Goal: Task Accomplishment & Management: Manage account settings

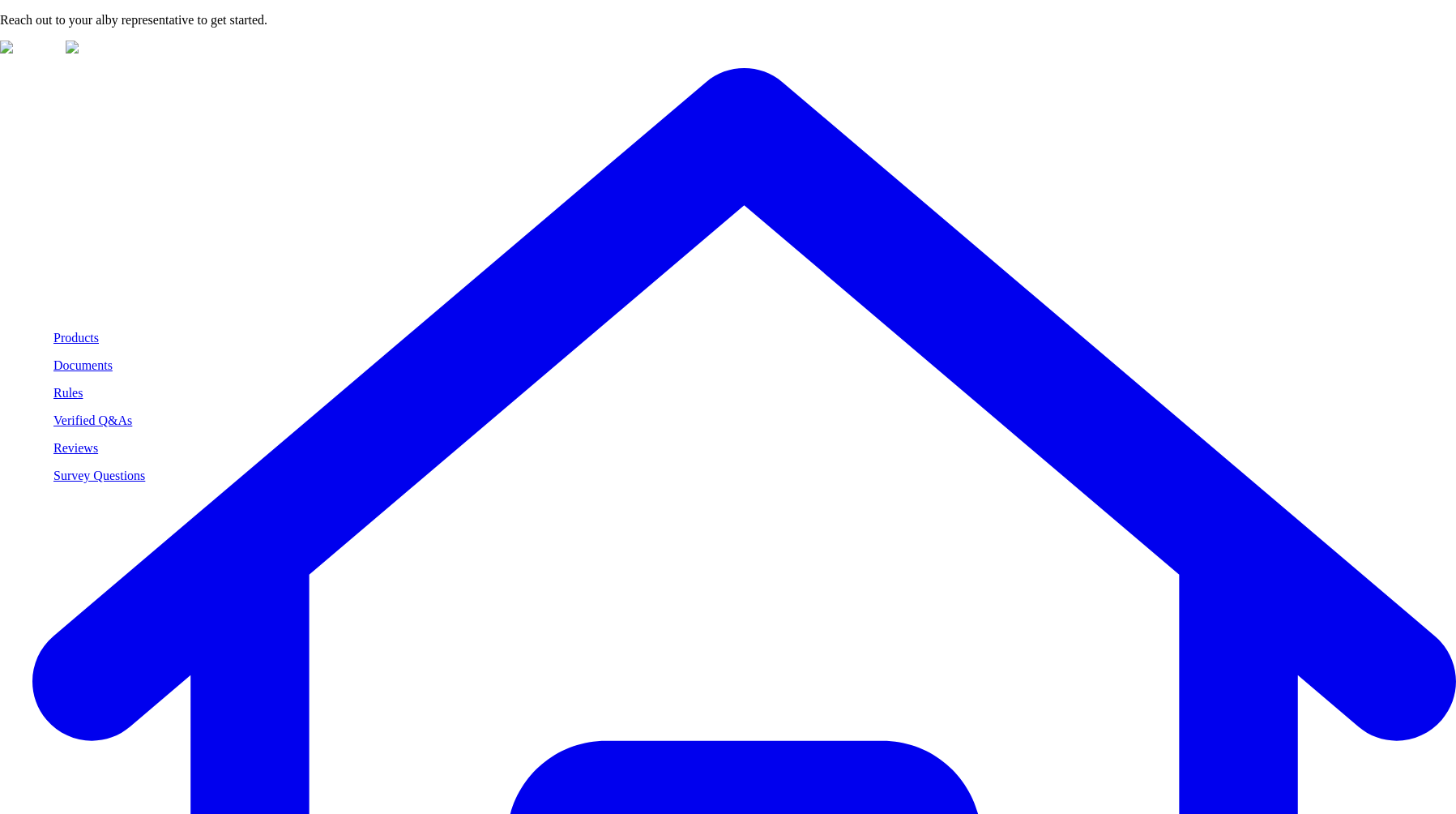
click at [101, 365] on p "Documents" at bounding box center [99, 366] width 92 height 15
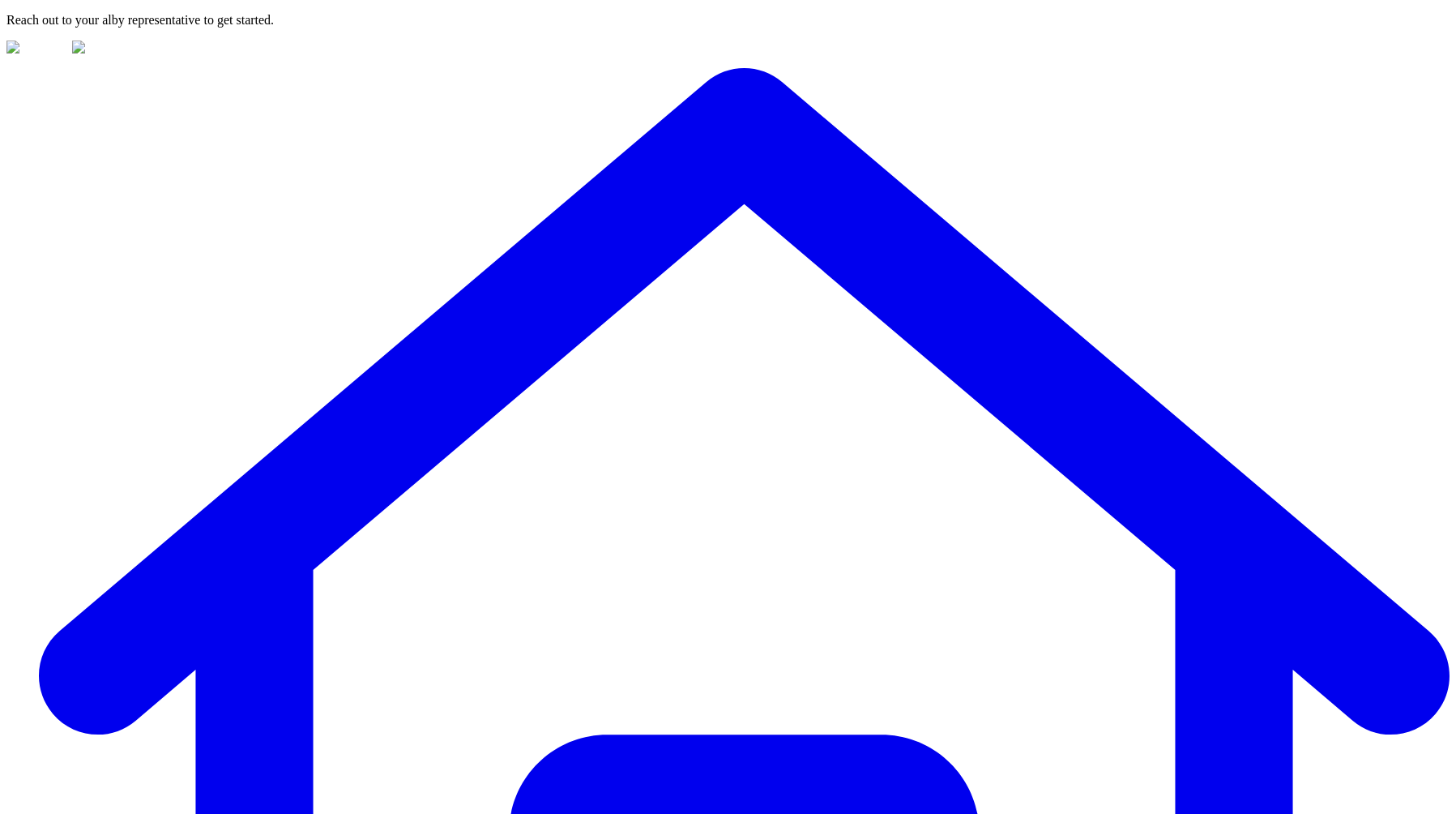
drag, startPoint x: 337, startPoint y: 336, endPoint x: 322, endPoint y: 359, distance: 27.5
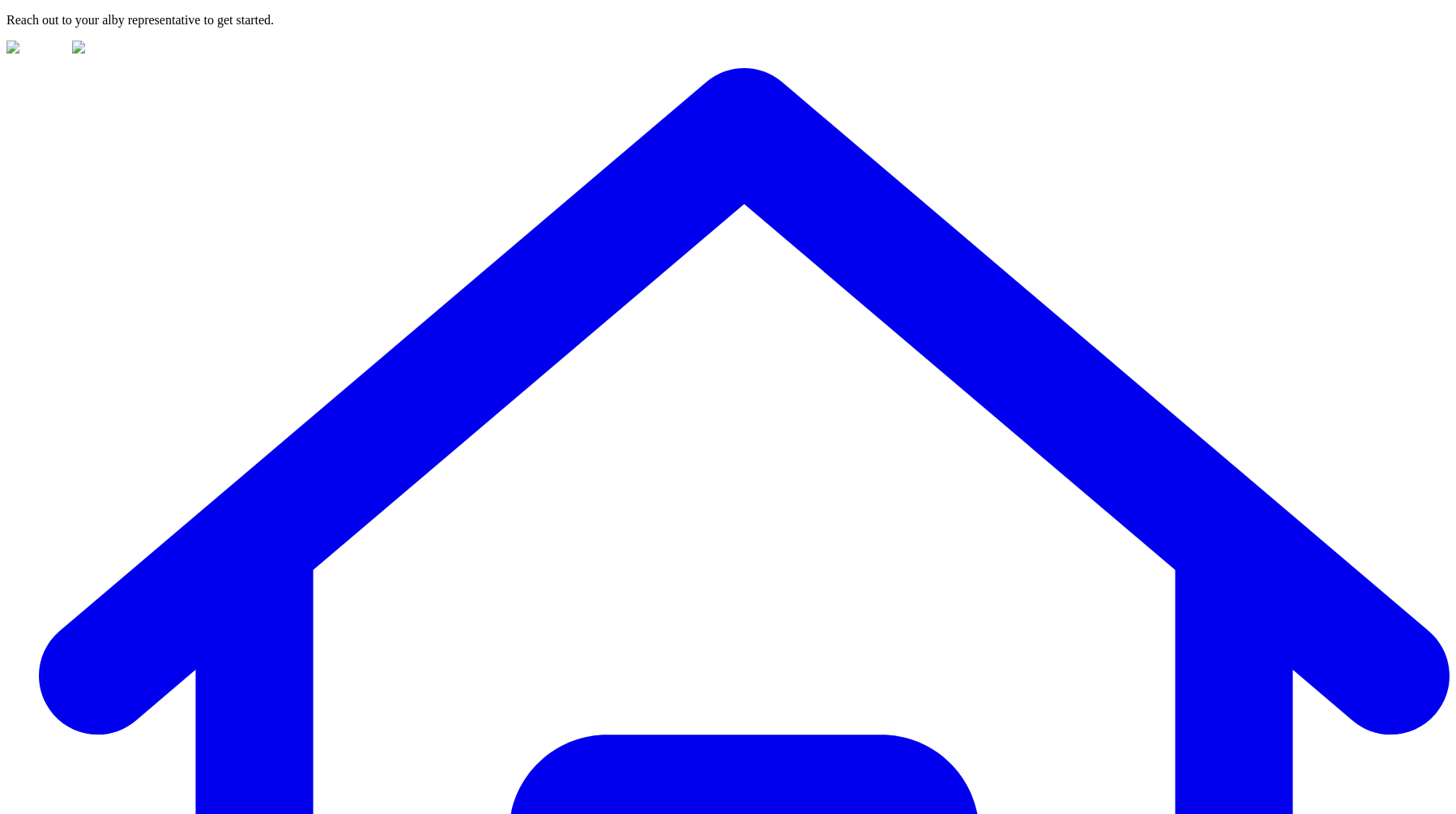
drag, startPoint x: 331, startPoint y: 363, endPoint x: 345, endPoint y: 337, distance: 29.5
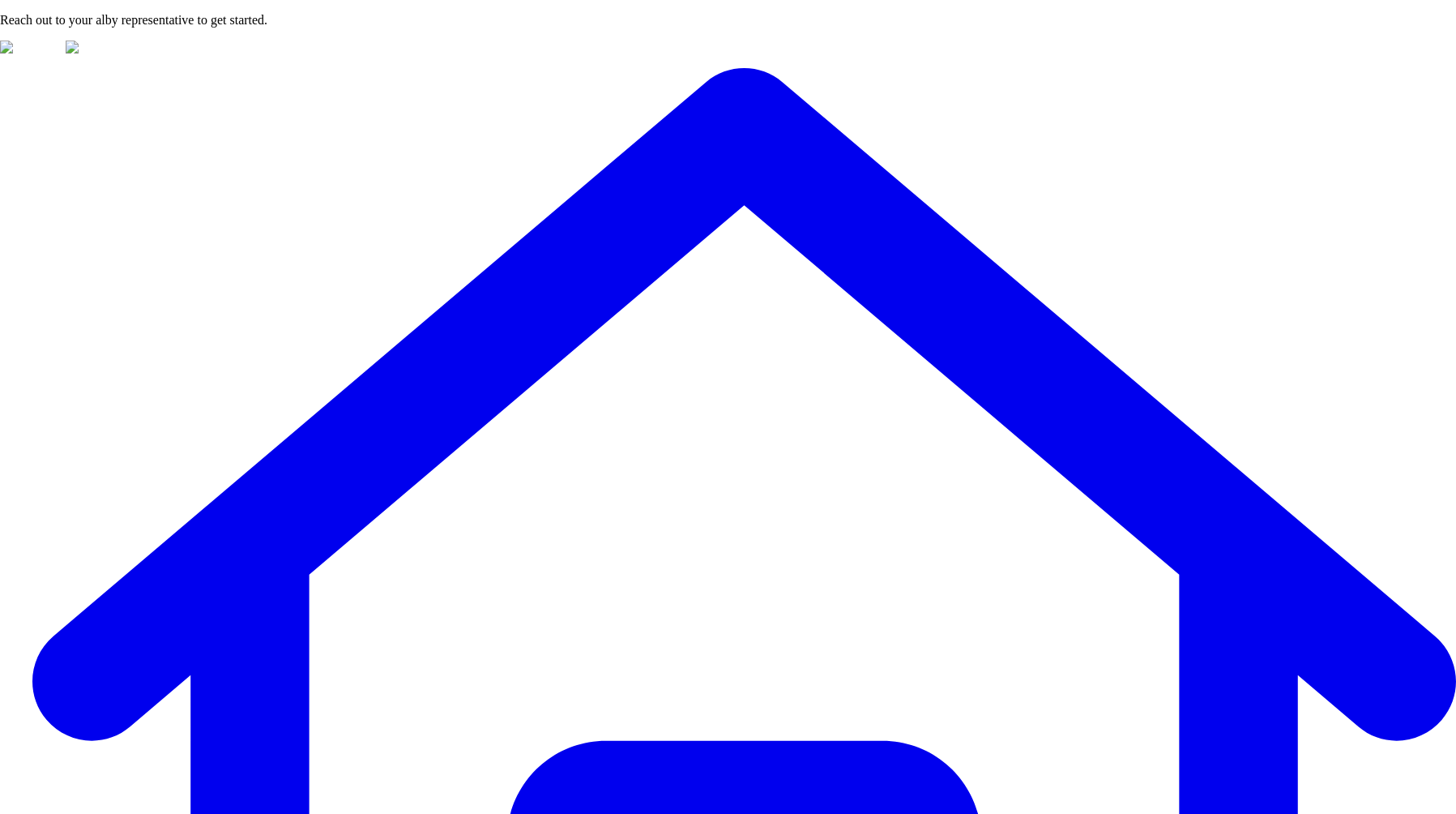
copy h3 "Document"
drag, startPoint x: 1138, startPoint y: 206, endPoint x: 1245, endPoint y: 207, distance: 107.0
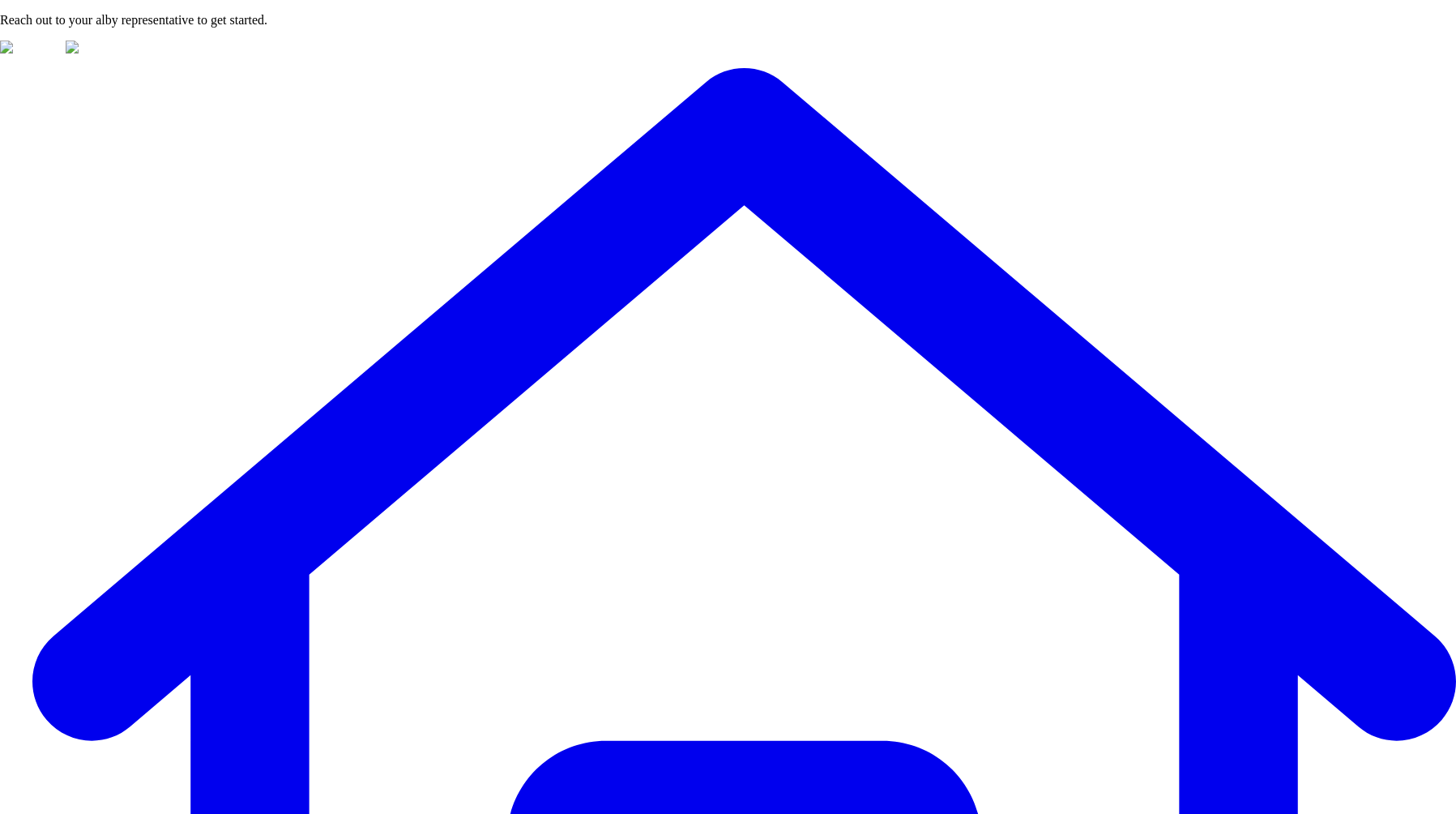
copy h3 "Document type"
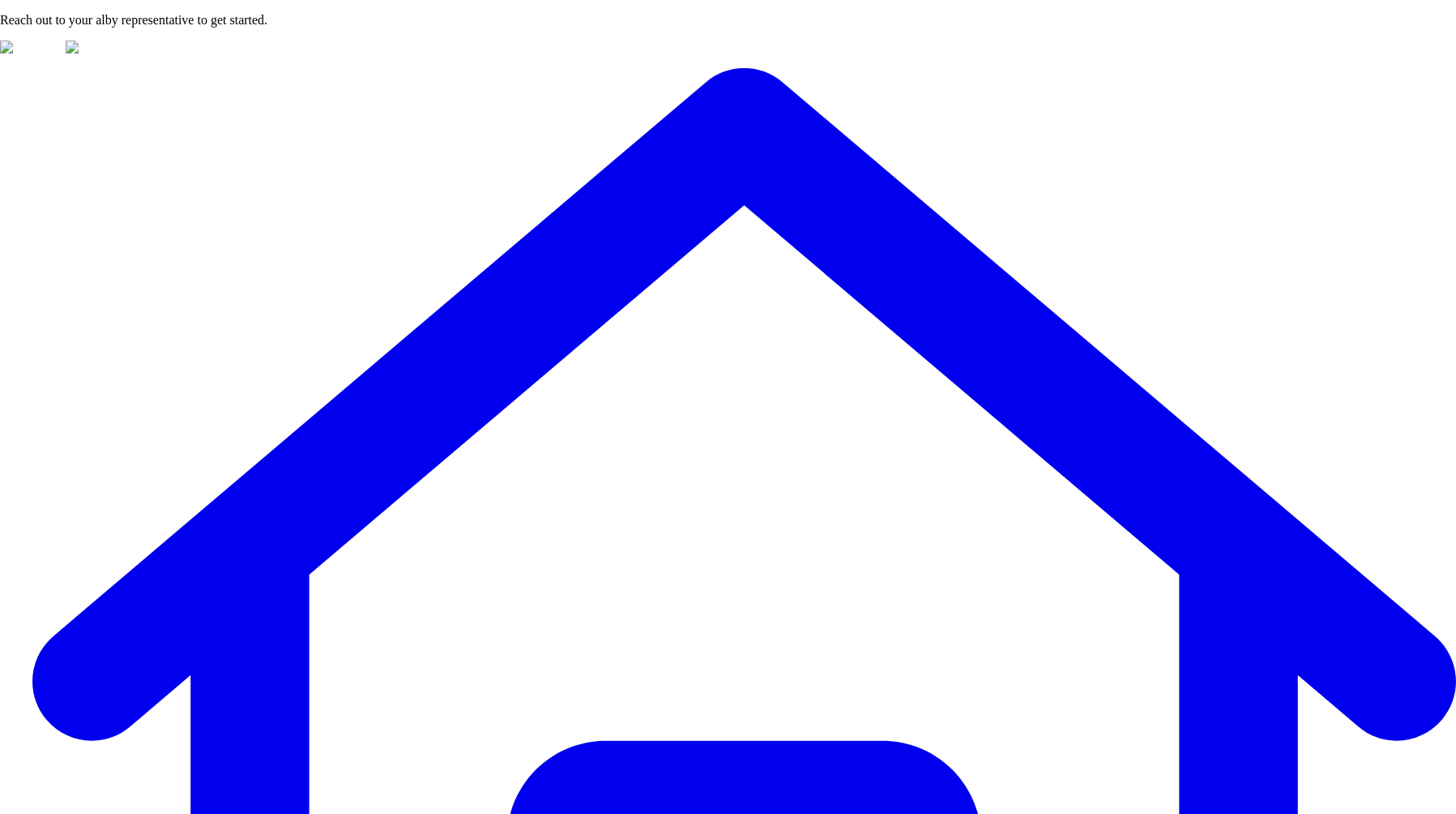
drag, startPoint x: 1157, startPoint y: 148, endPoint x: 1147, endPoint y: 151, distance: 10.4
drag, startPoint x: 1147, startPoint y: 151, endPoint x: 1188, endPoint y: 142, distance: 42.0
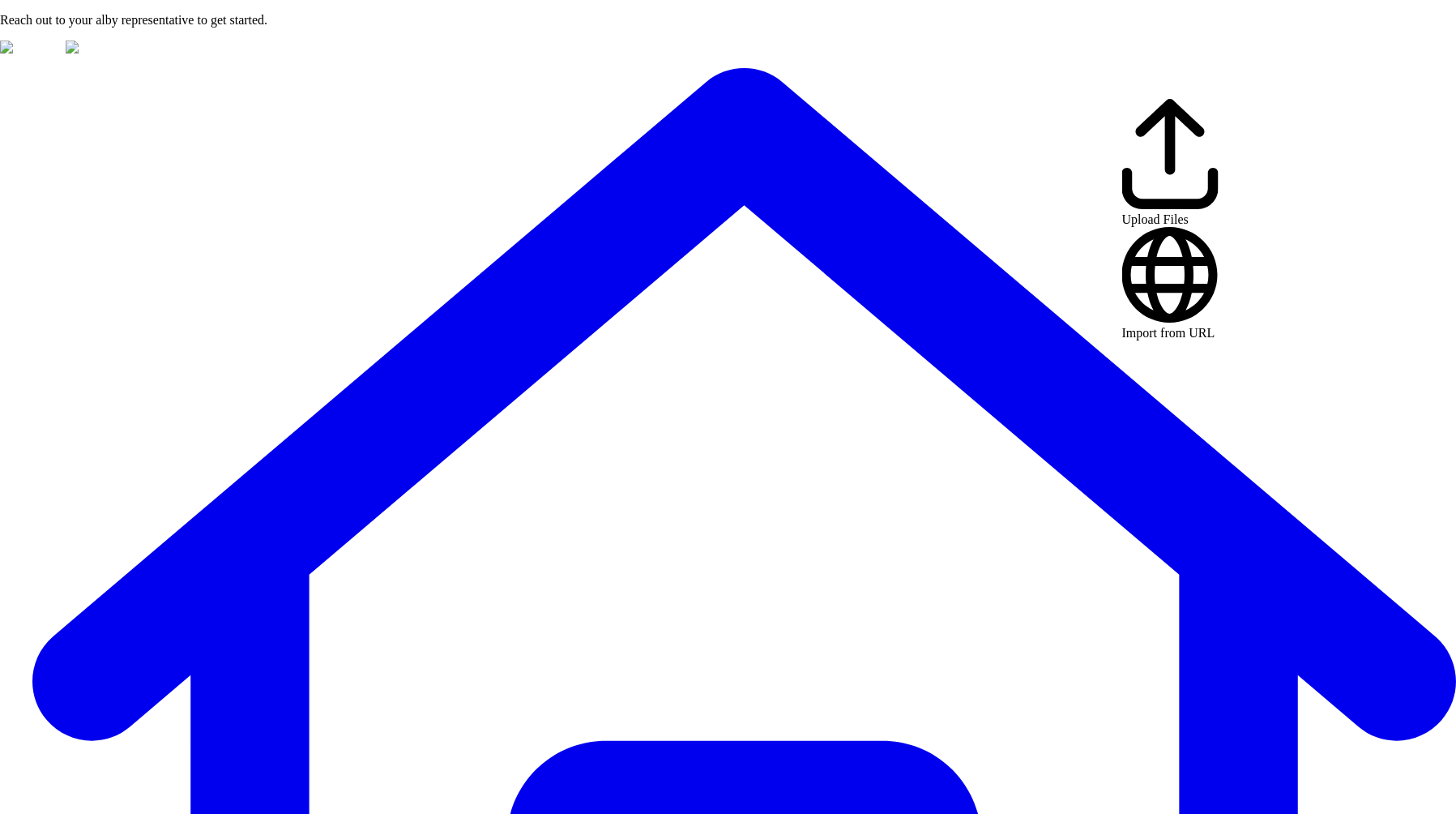
click at [1163, 325] on span "Import from URL" at bounding box center [1168, 332] width 93 height 14
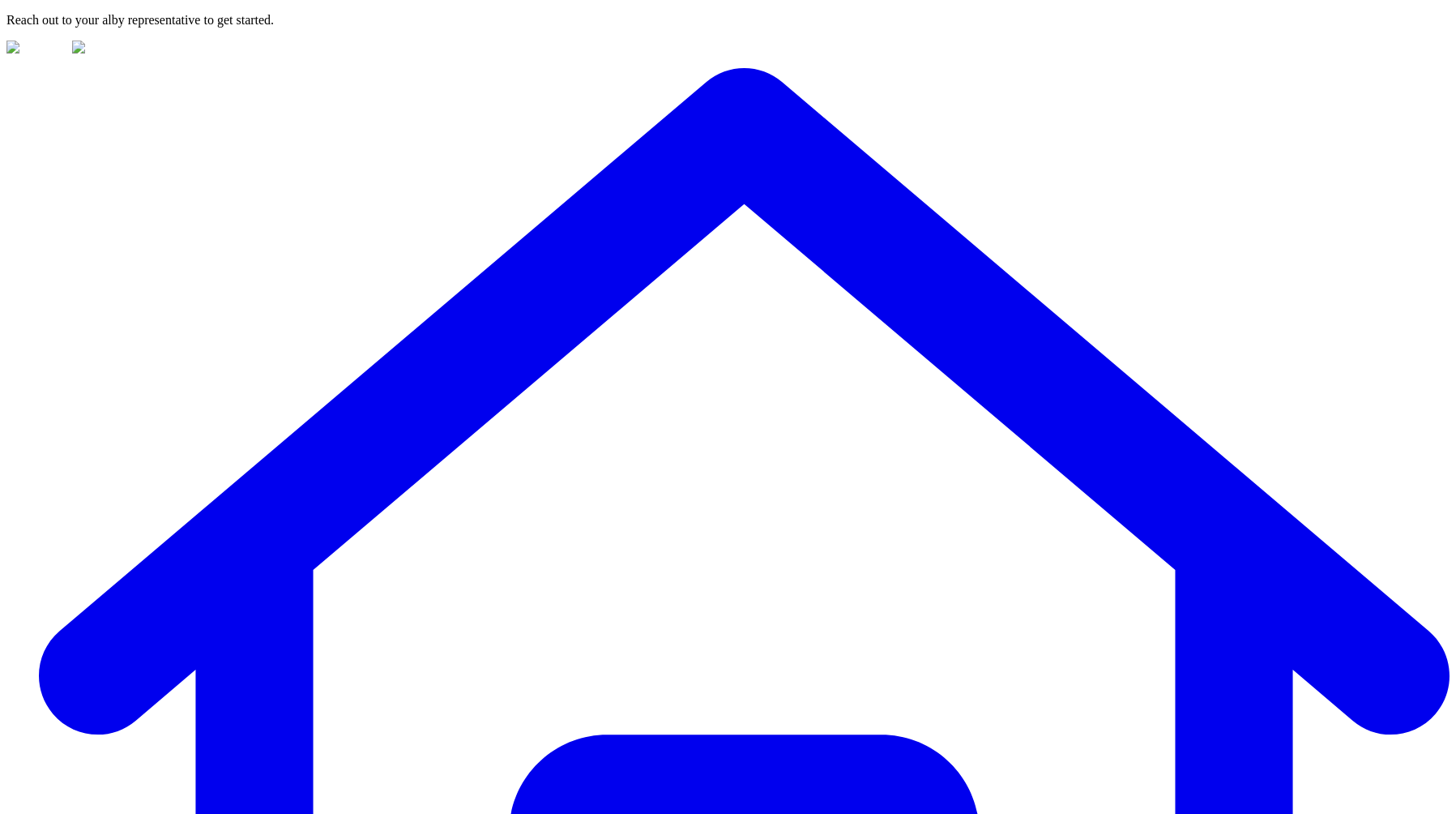
drag, startPoint x: 327, startPoint y: 673, endPoint x: 313, endPoint y: 689, distance: 21.3
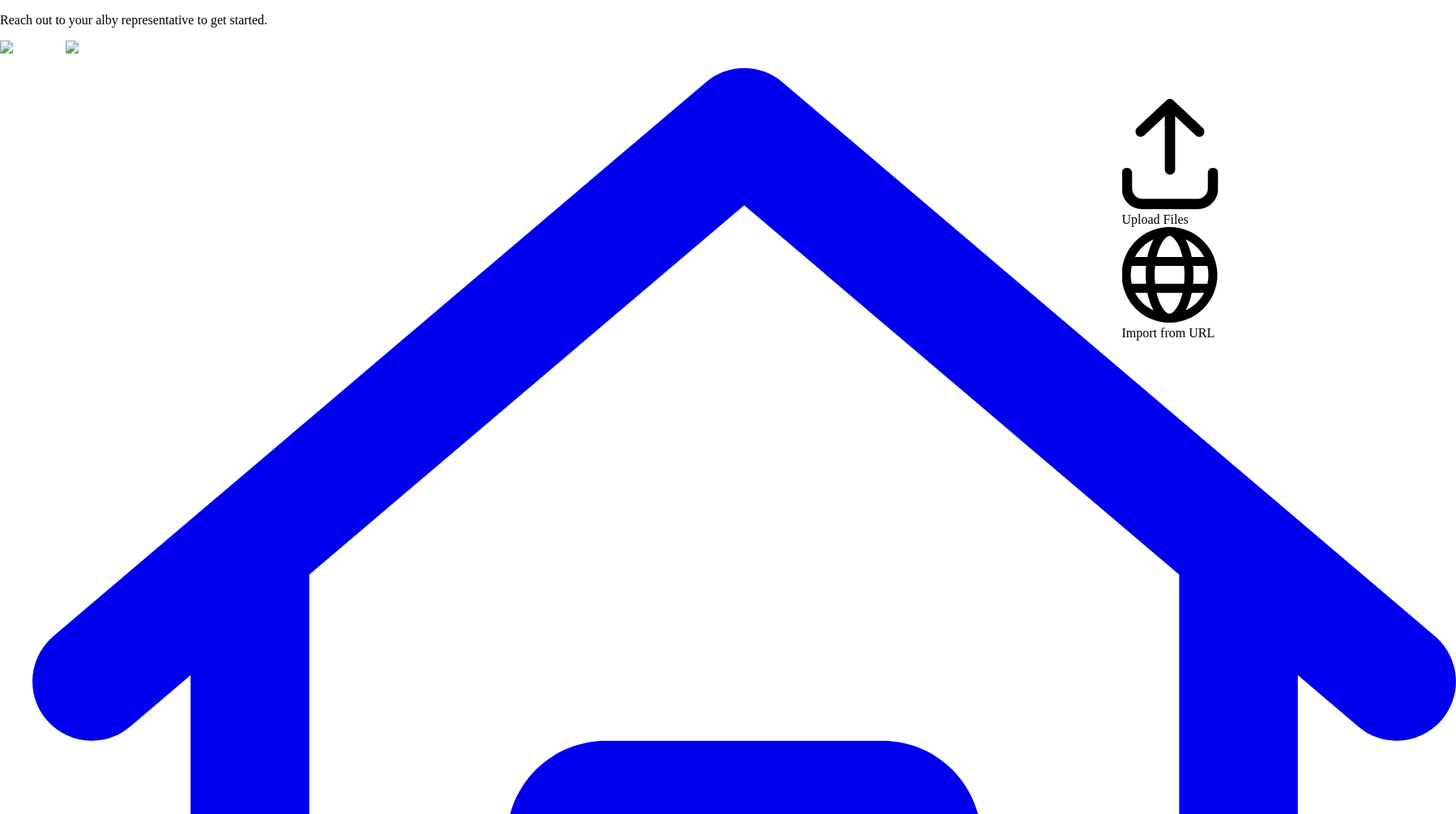
click at [1164, 325] on span "Import from URL" at bounding box center [1168, 332] width 93 height 14
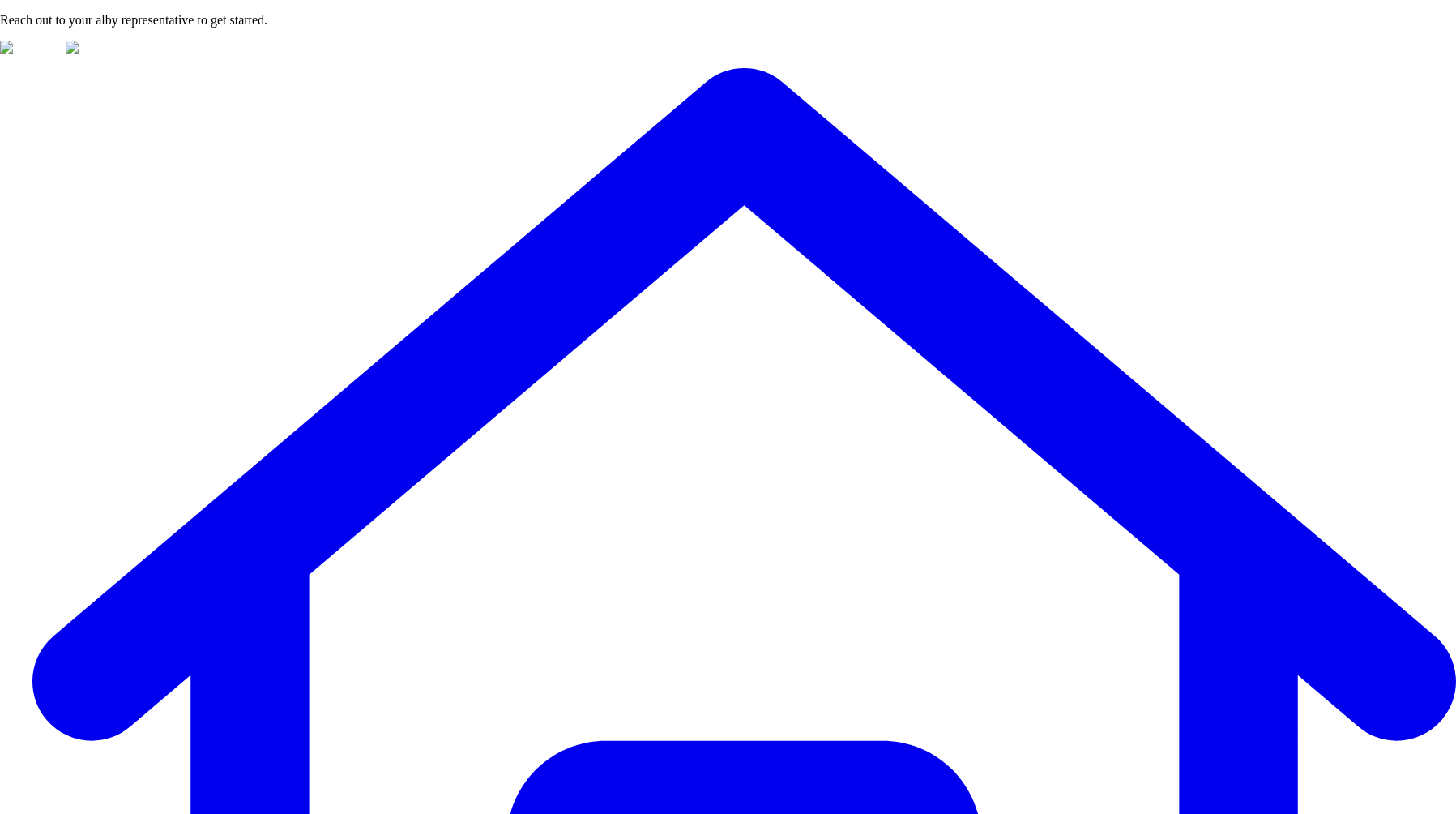
paste input "**********"
type input "**********"
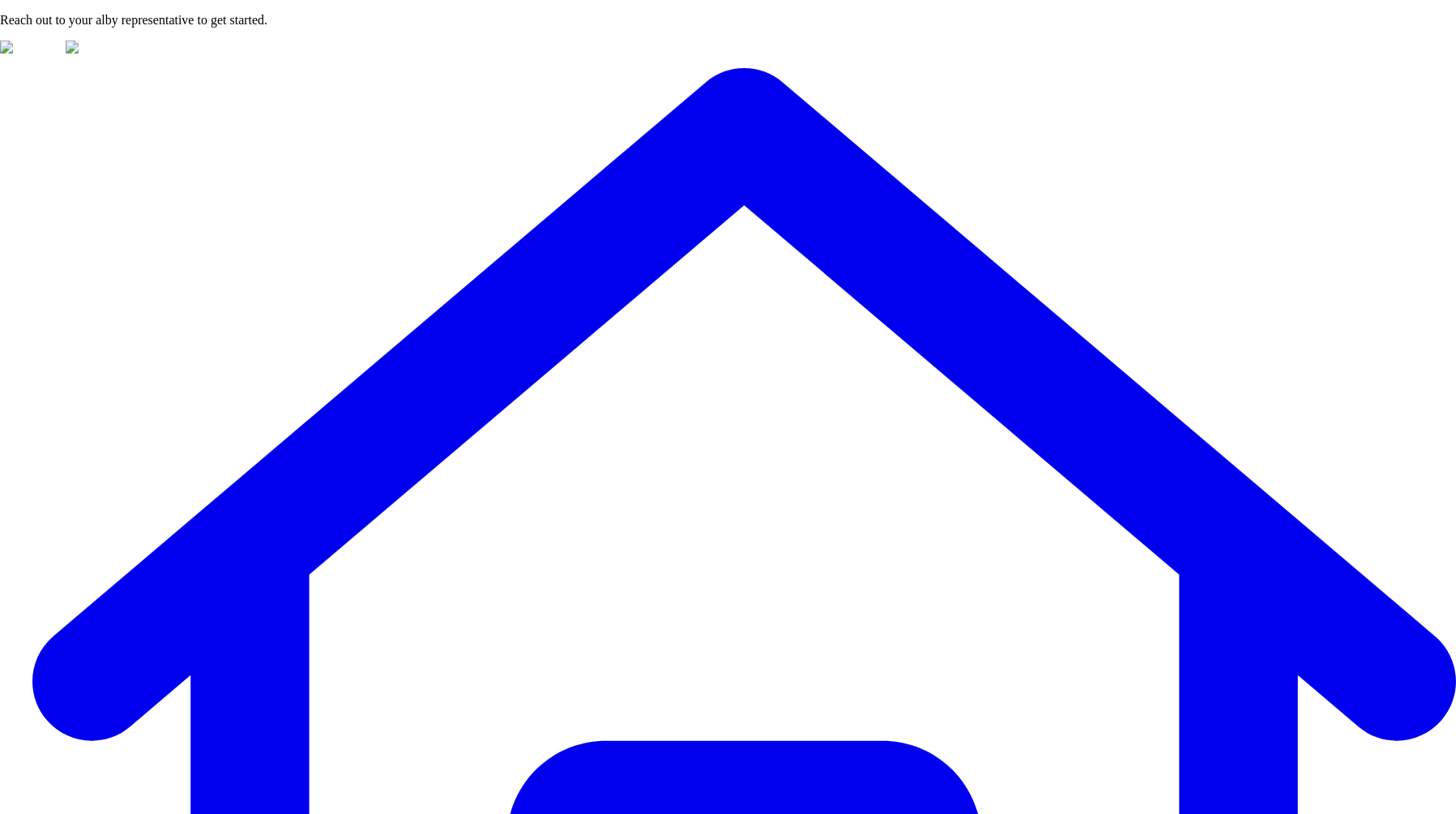
scroll to position [0, 0]
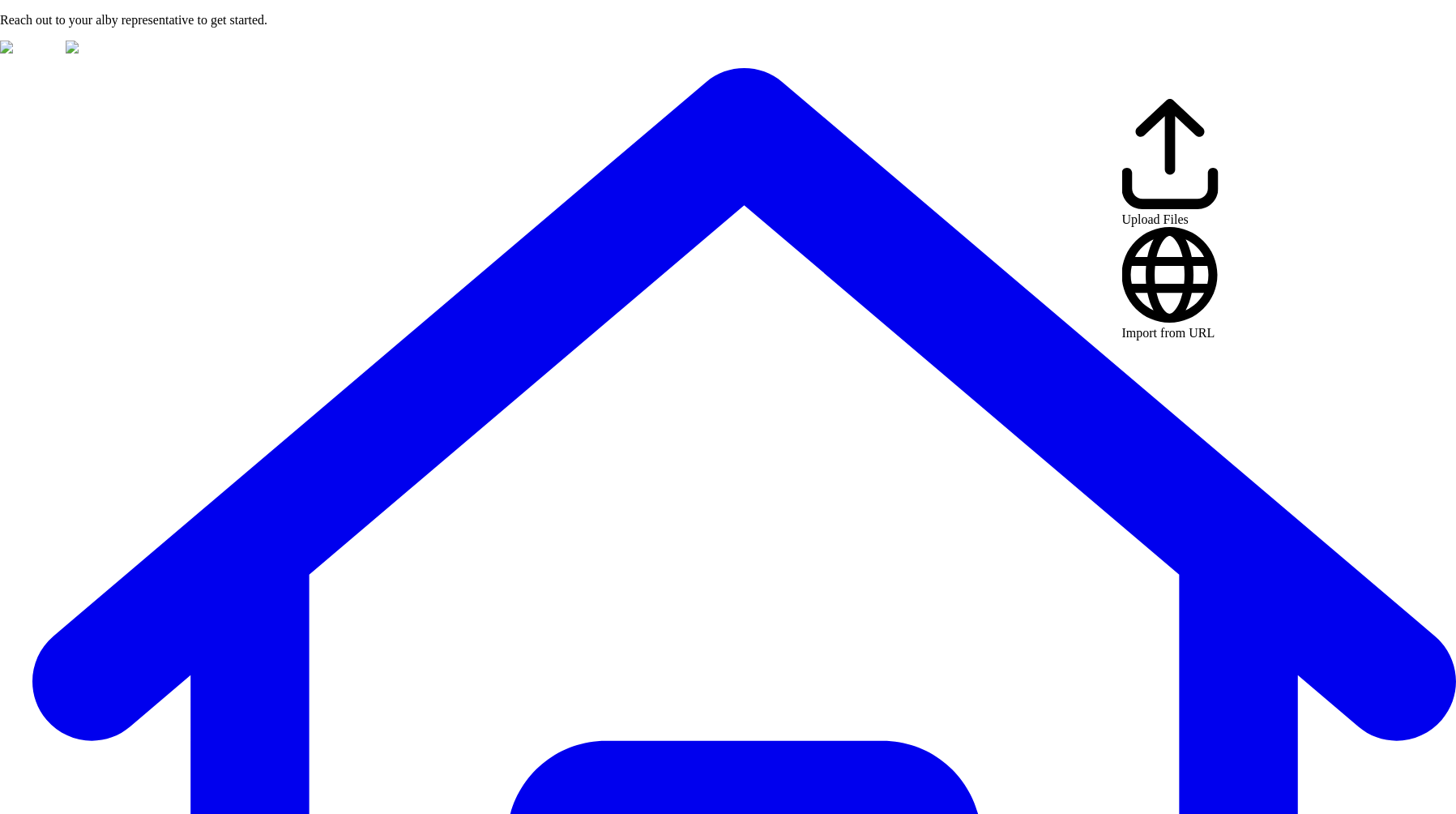
click at [1173, 325] on span "Import from URL" at bounding box center [1168, 332] width 93 height 14
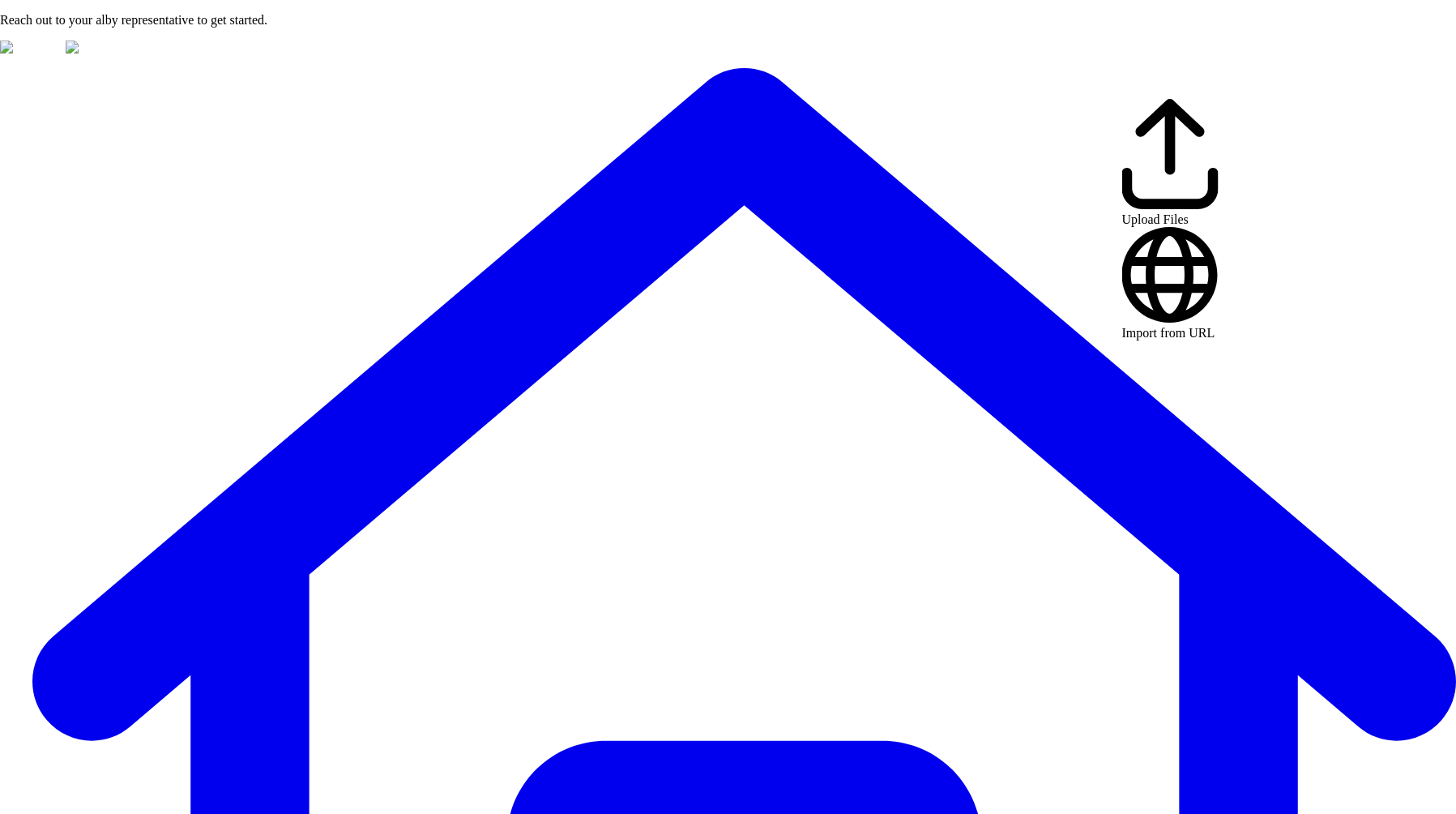
click at [1167, 227] on div "Import from URL" at bounding box center [1170, 284] width 97 height 114
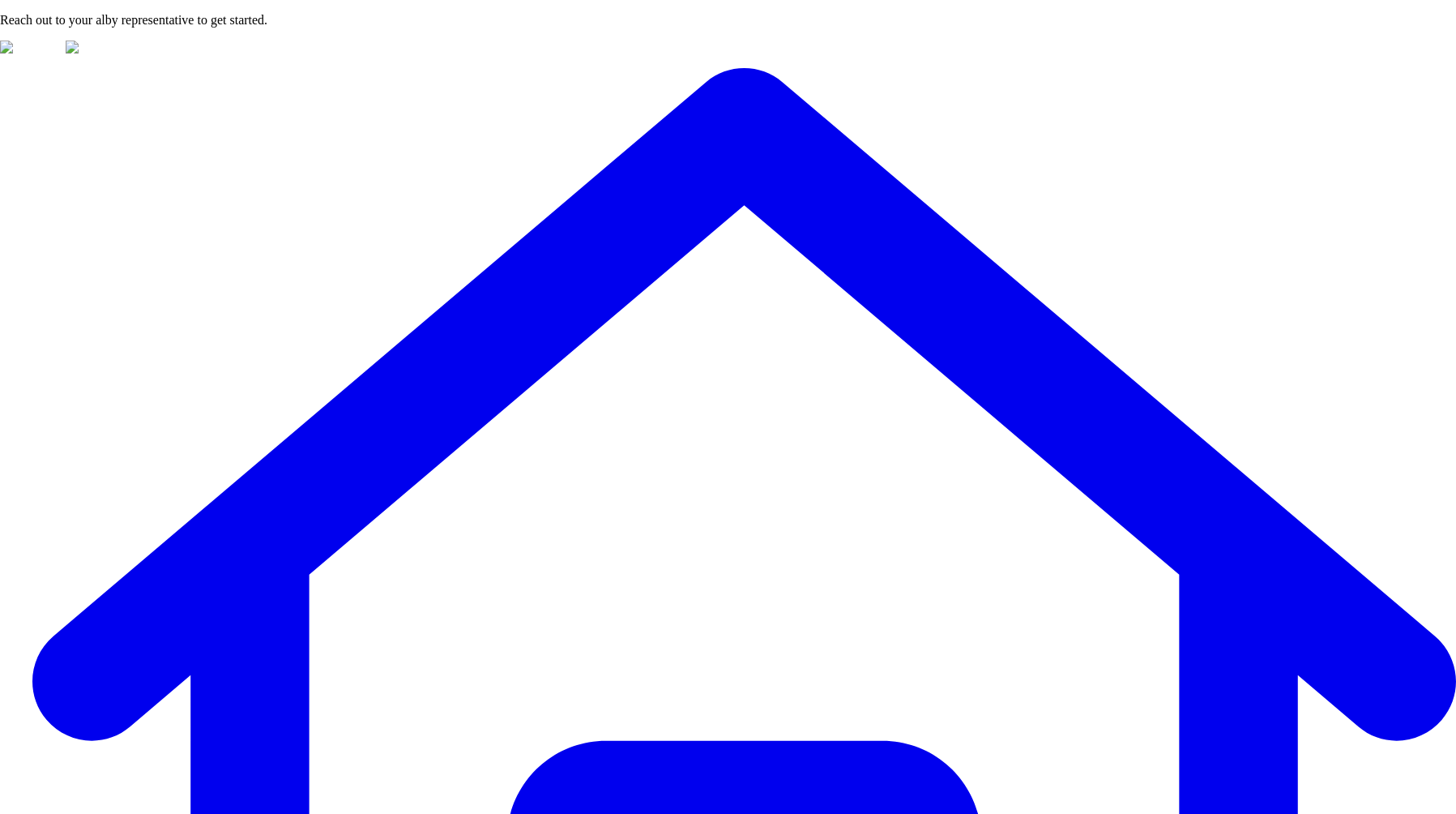
drag, startPoint x: 698, startPoint y: 320, endPoint x: 691, endPoint y: 336, distance: 17.5
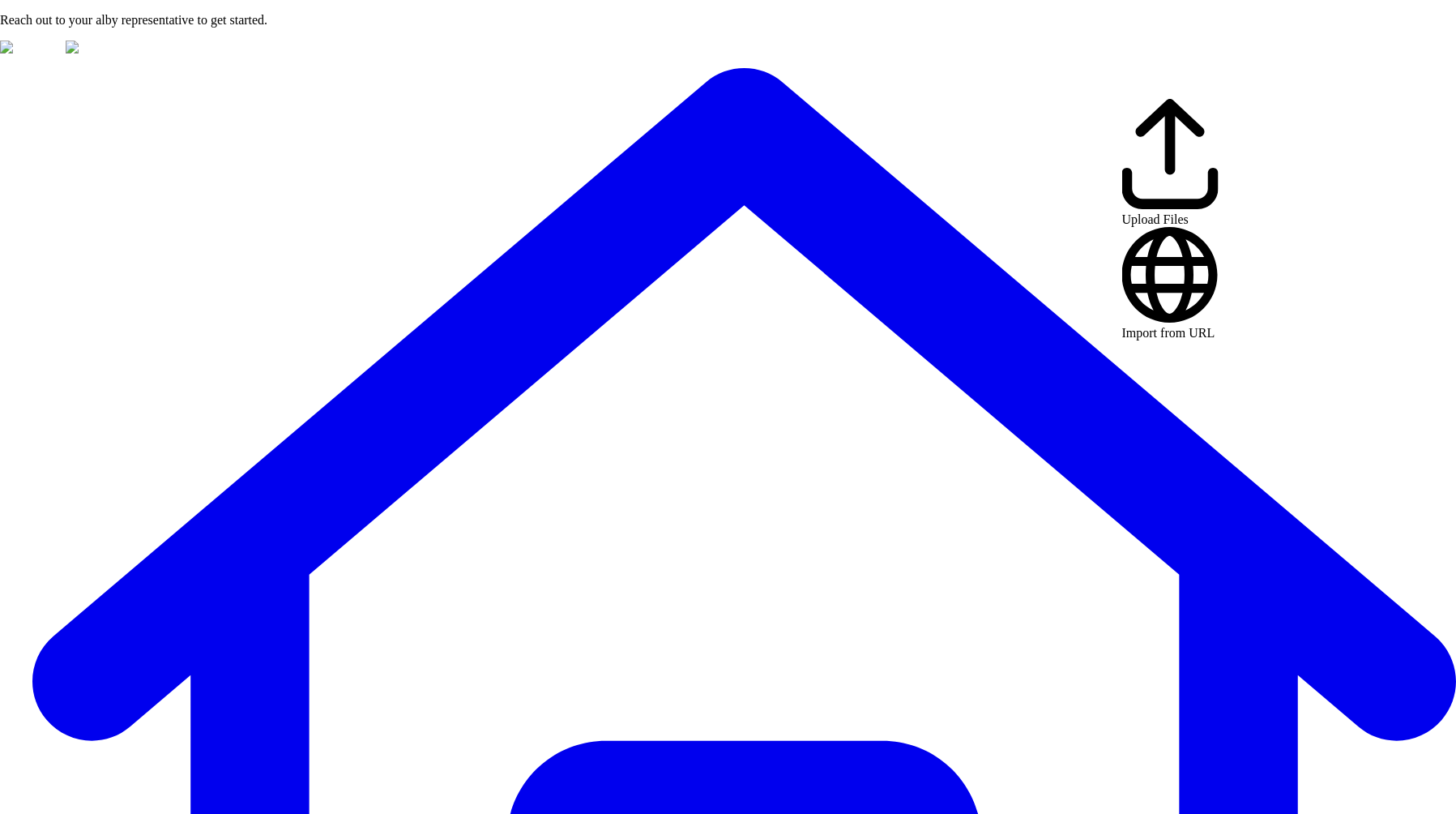
click at [1147, 118] on icon at bounding box center [1170, 154] width 97 height 110
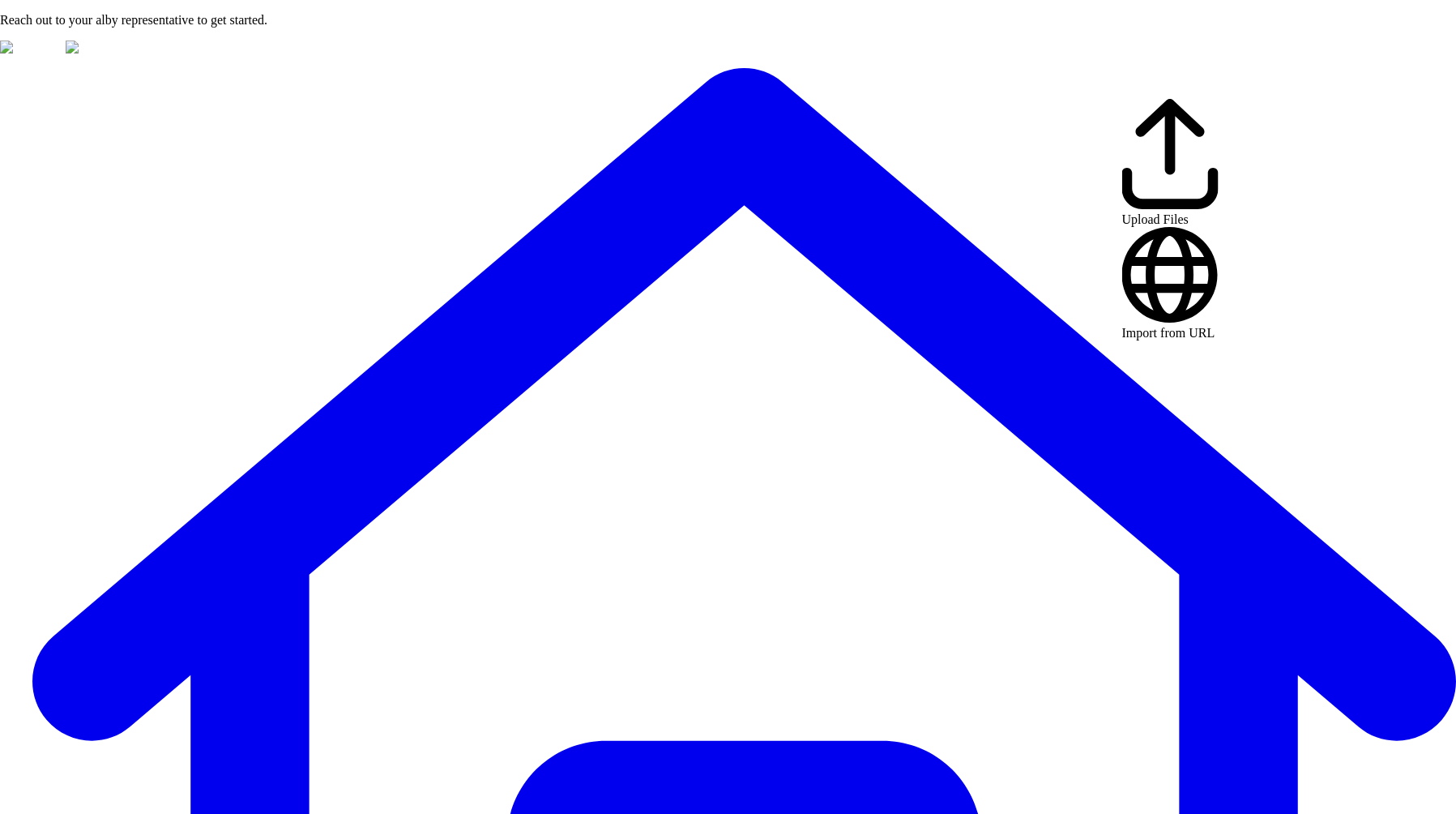
click at [1150, 115] on div "Upload Files" at bounding box center [1170, 162] width 97 height 128
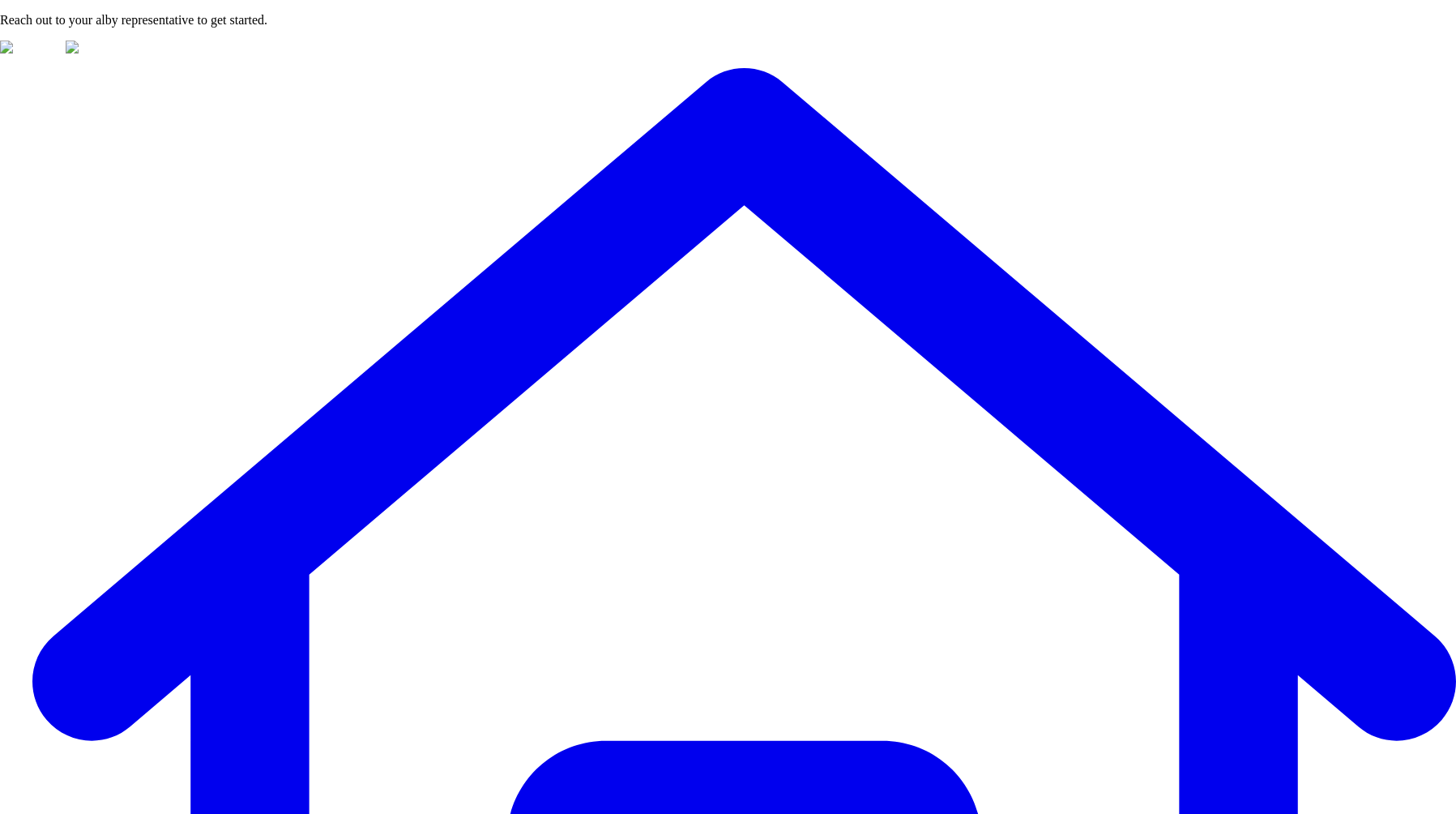
drag, startPoint x: 924, startPoint y: 199, endPoint x: 1090, endPoint y: 110, distance: 188.4
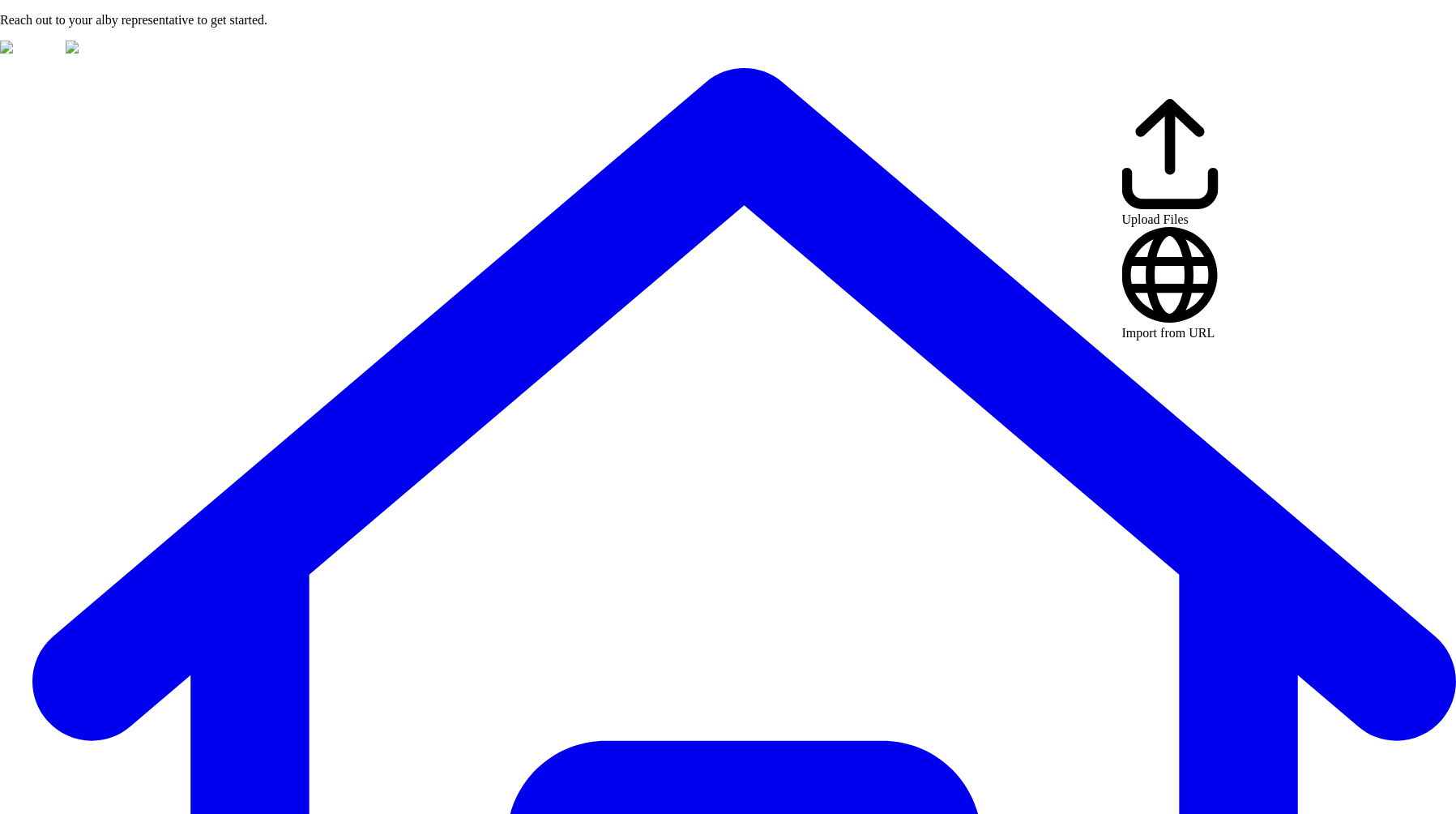
click at [1157, 107] on div "Upload Files" at bounding box center [1170, 162] width 97 height 128
click at [1152, 227] on div "Import from URL" at bounding box center [1170, 284] width 97 height 114
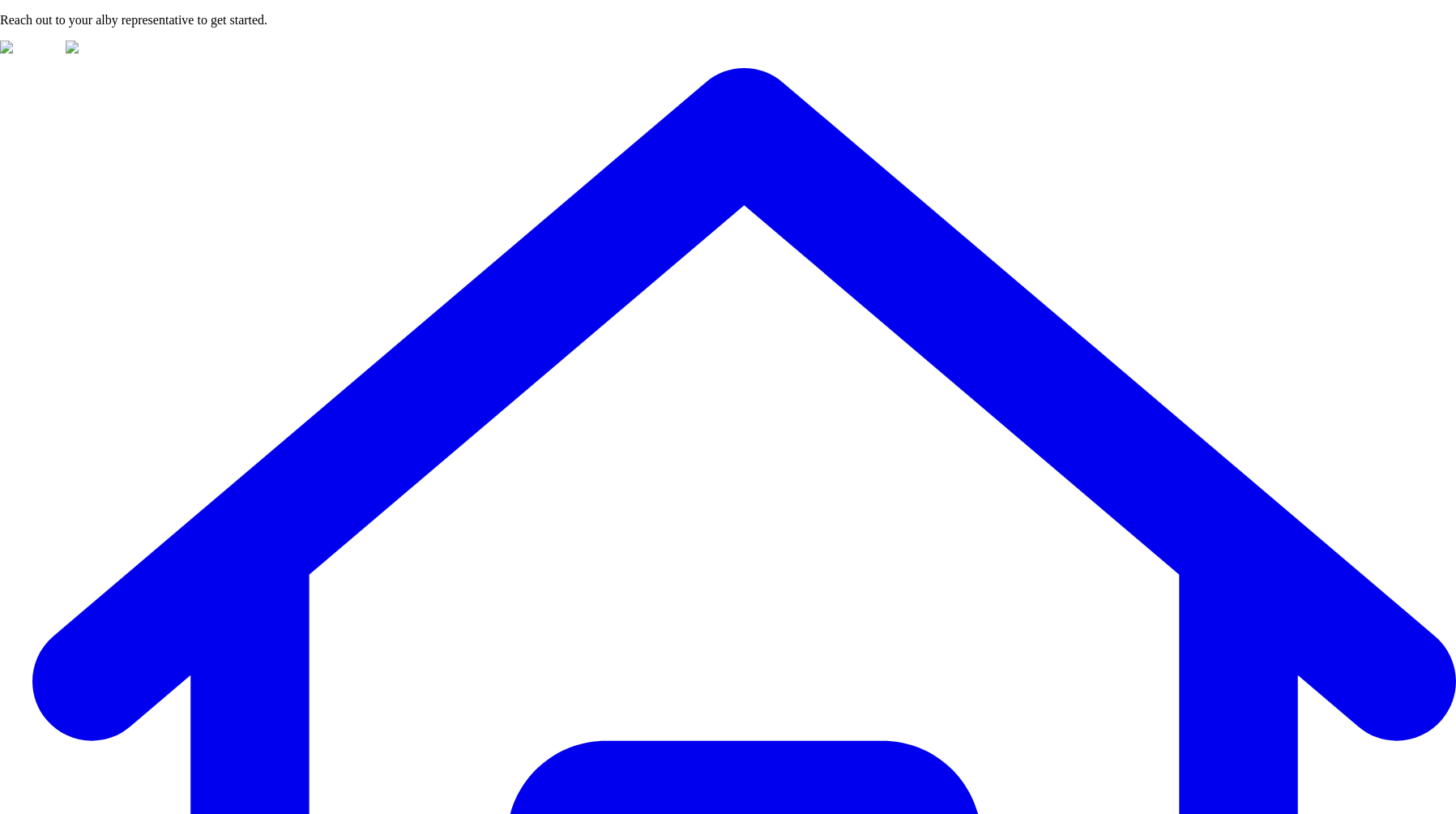
drag, startPoint x: 997, startPoint y: 186, endPoint x: 940, endPoint y: 193, distance: 57.4
drag, startPoint x: 1106, startPoint y: 120, endPoint x: 1097, endPoint y: 124, distance: 9.8
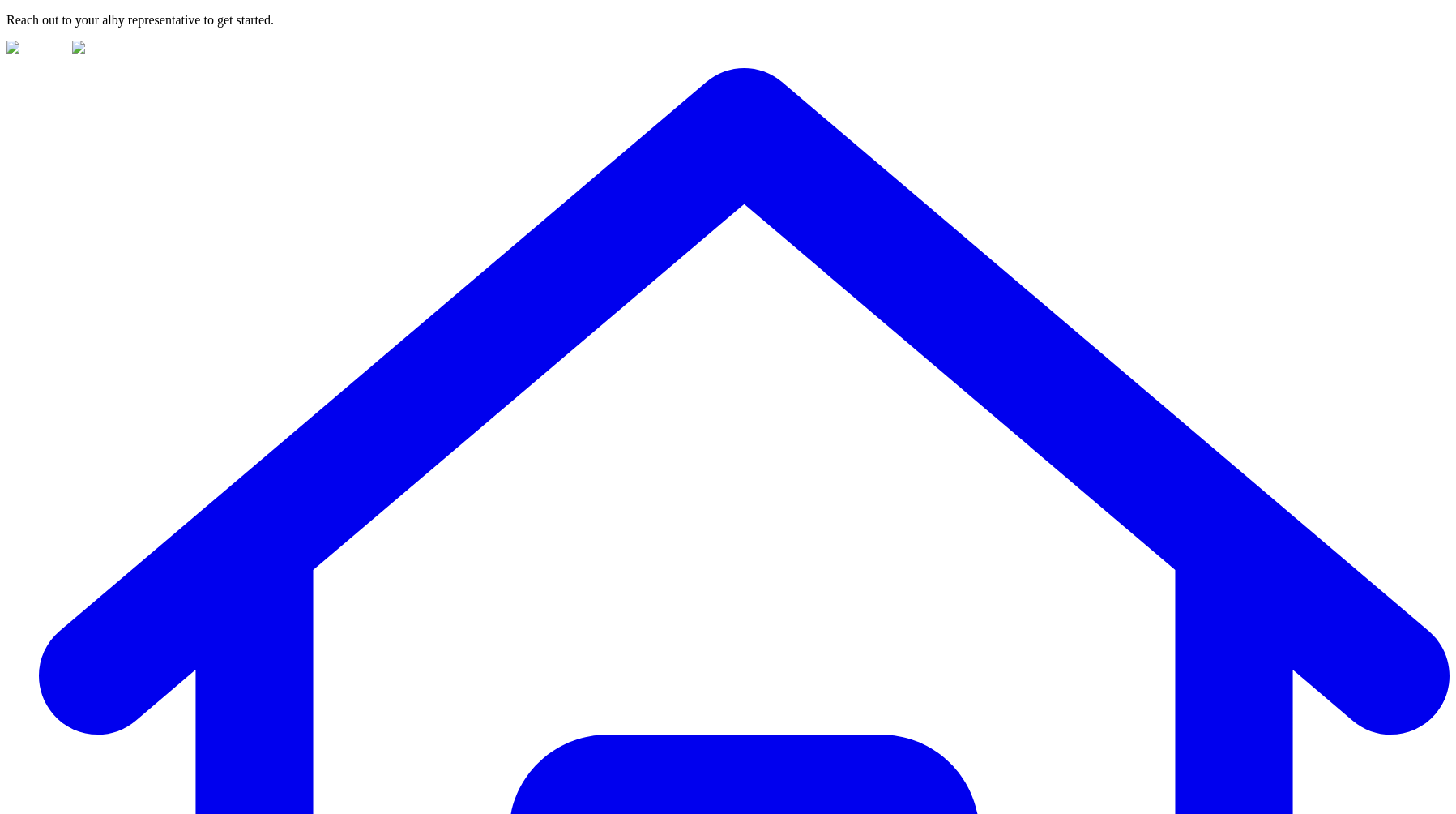
drag, startPoint x: 1251, startPoint y: 64, endPoint x: 1241, endPoint y: 72, distance: 12.8
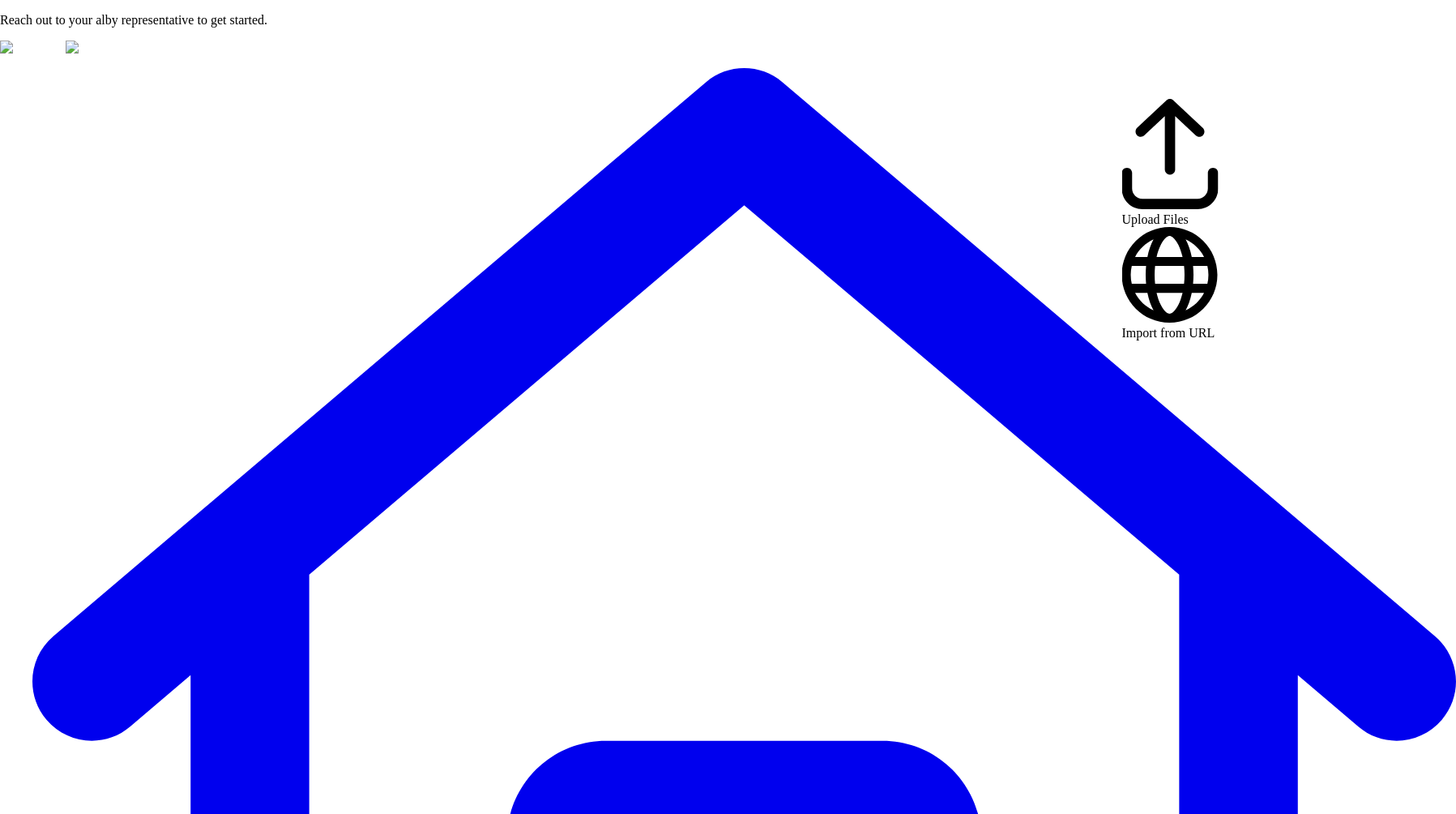
click at [1149, 227] on div "Import from URL" at bounding box center [1170, 284] width 97 height 114
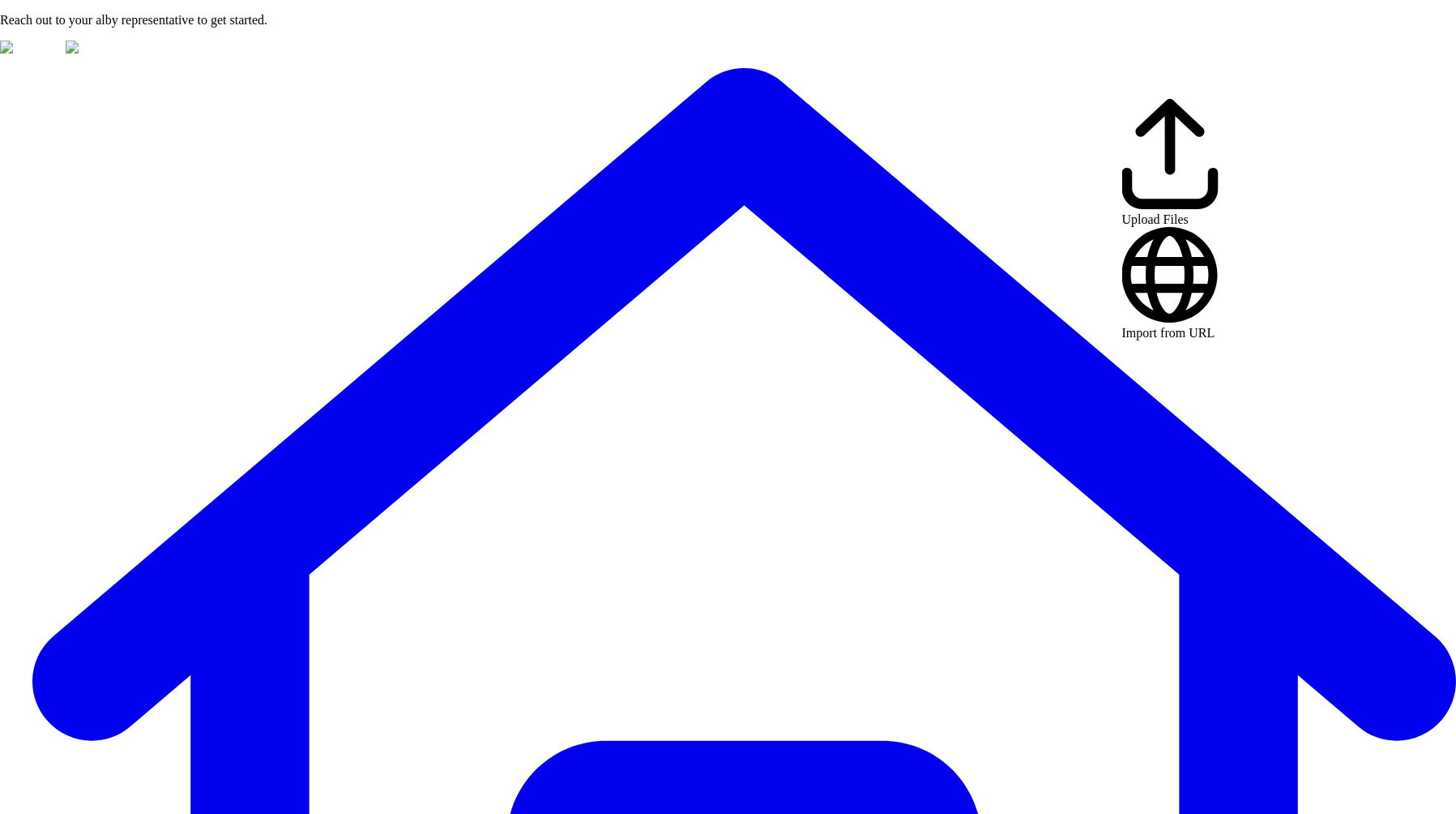
click at [1153, 227] on div "Import from URL" at bounding box center [1170, 284] width 97 height 114
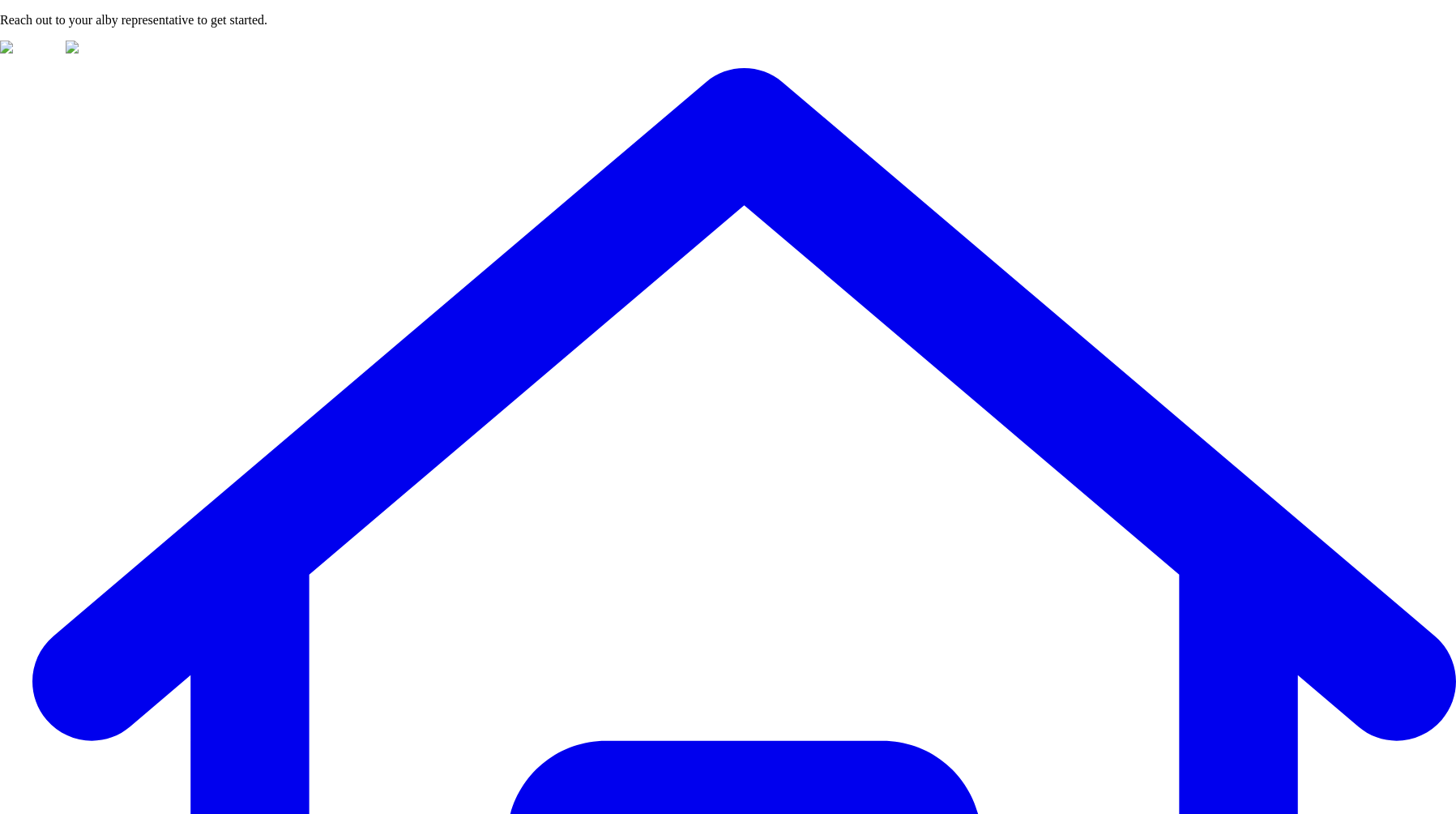
select select "***"
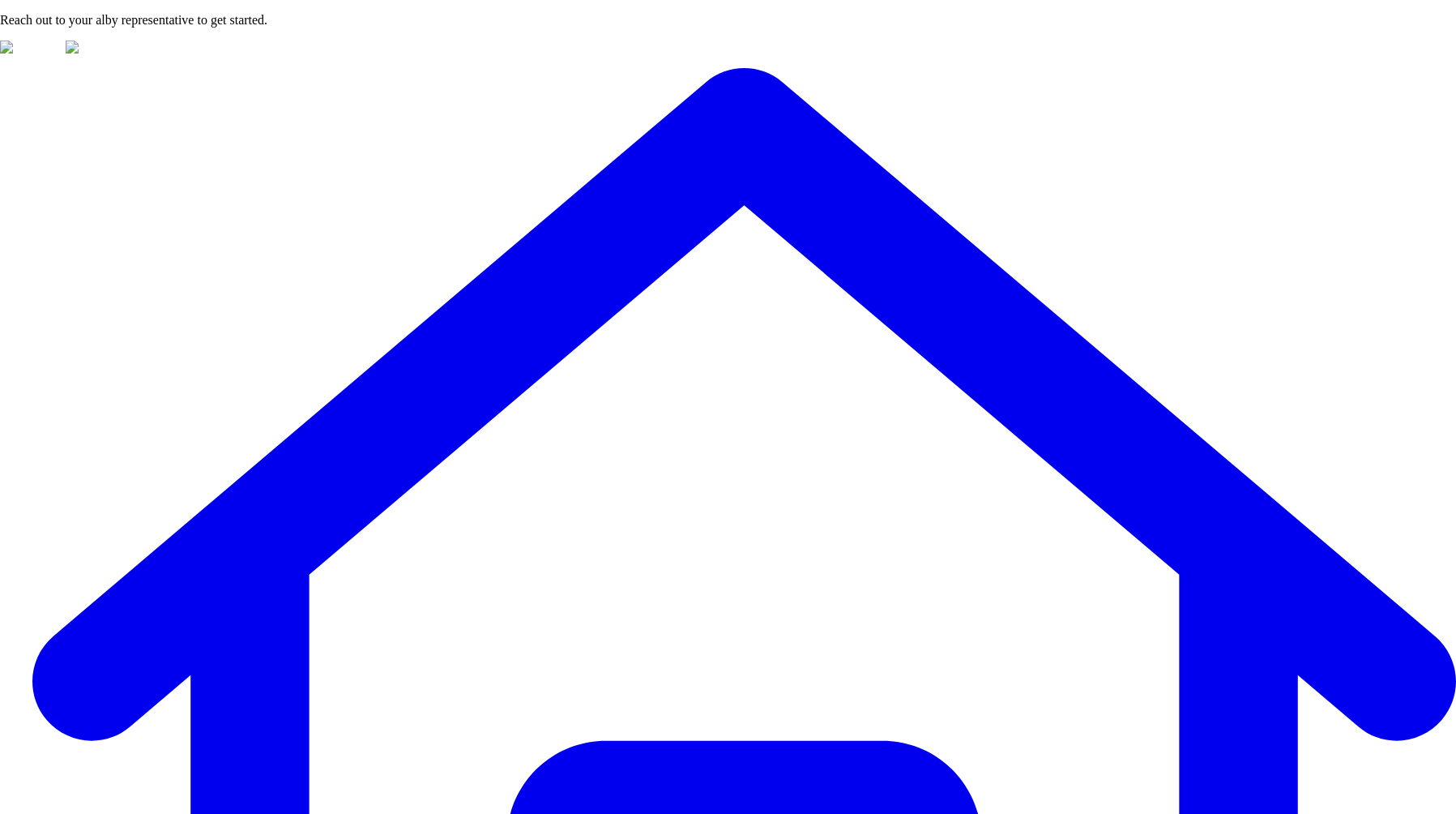
type input "**"
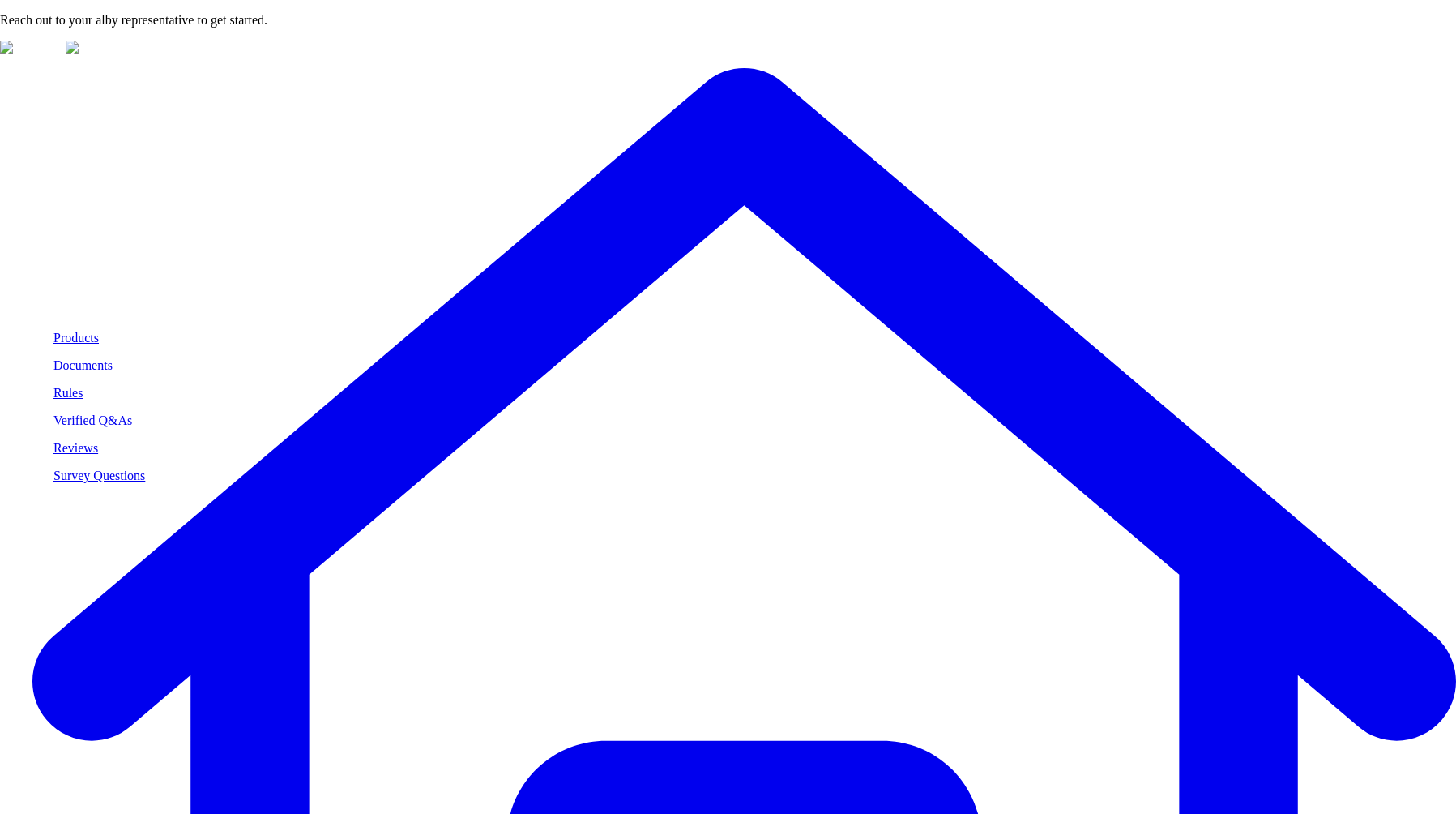
click at [83, 365] on p "Documents" at bounding box center [99, 366] width 92 height 15
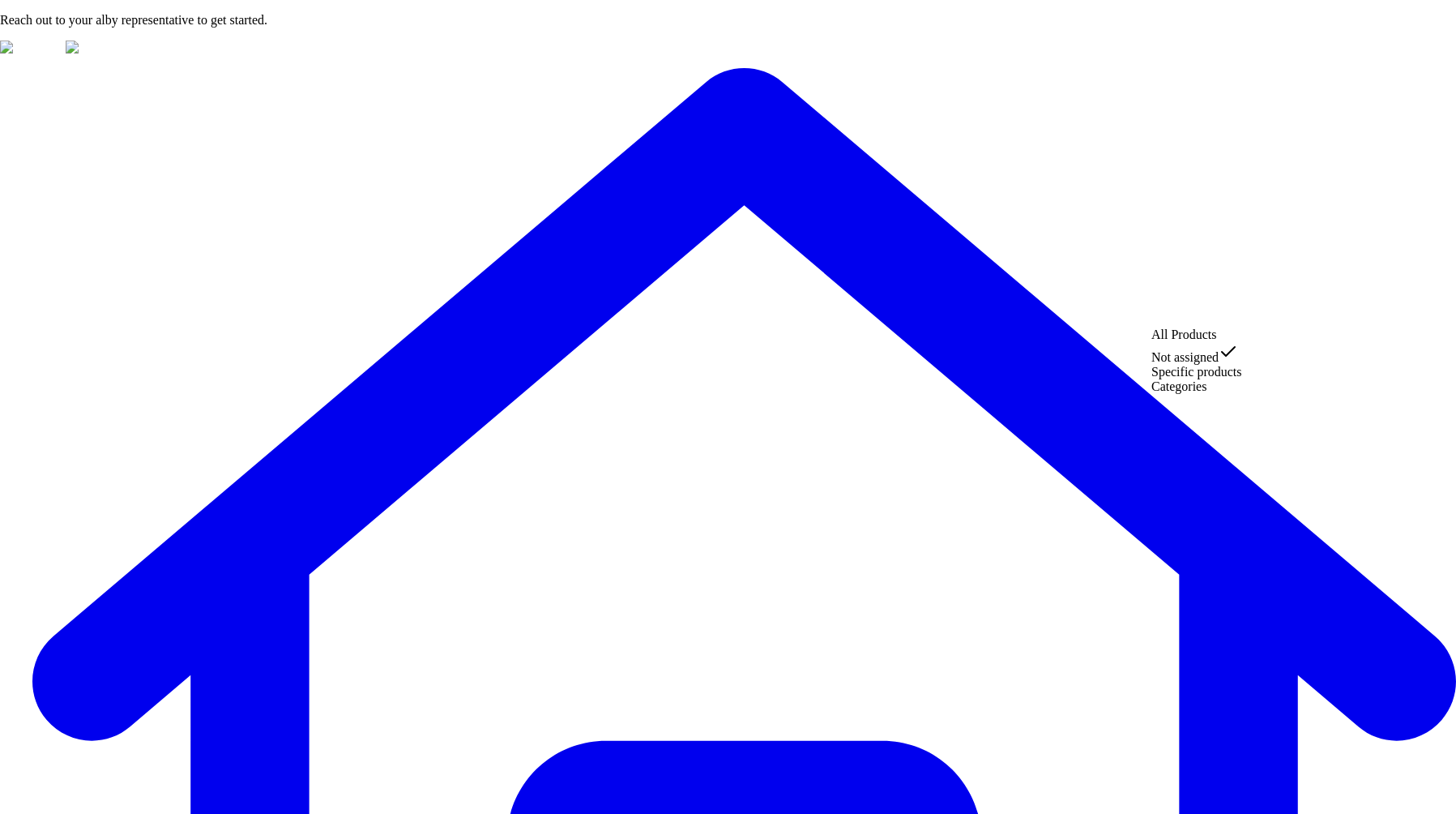
select select "***"
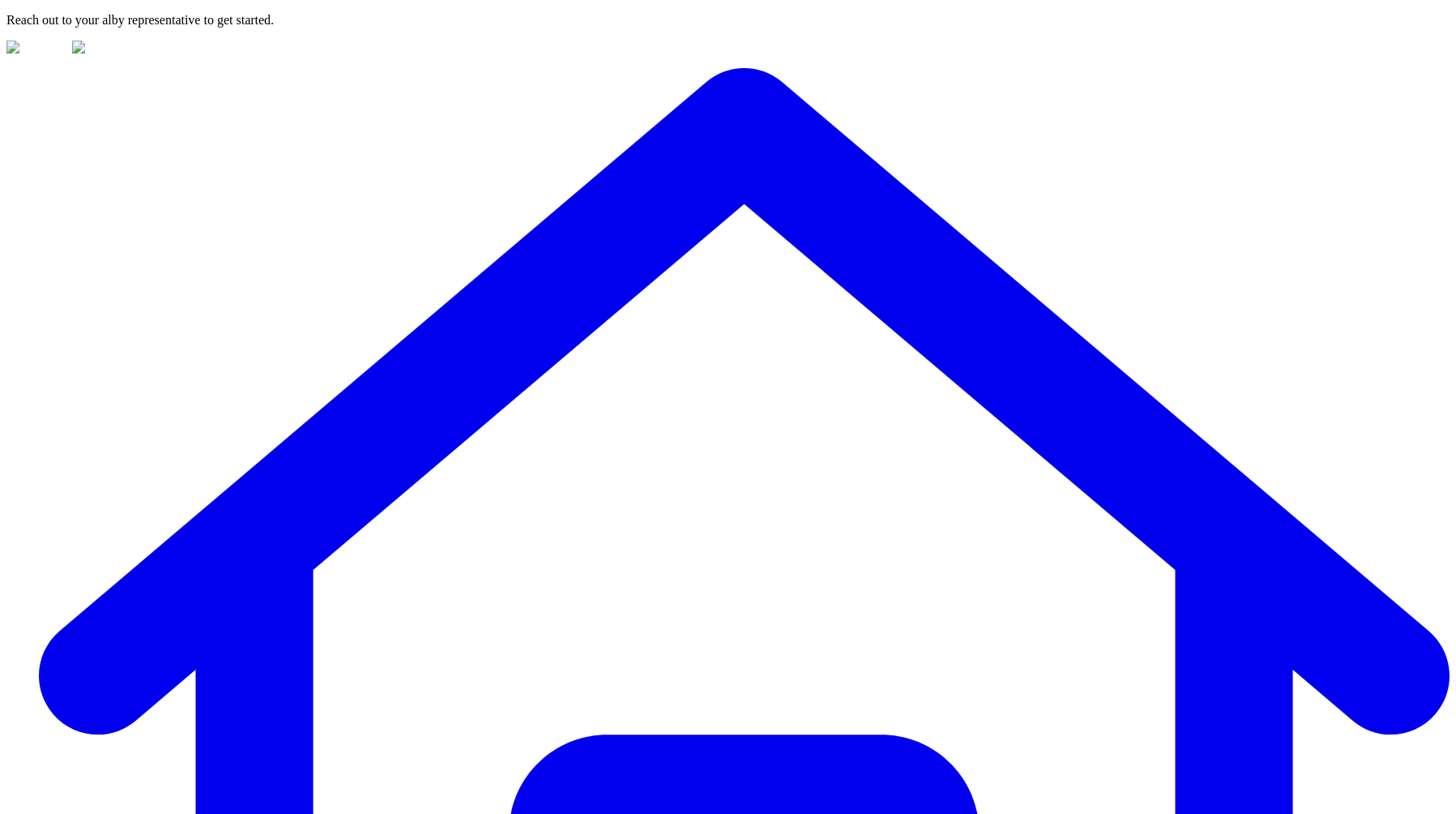
click at [700, 22] on p "Reach out to your alby representative to get started." at bounding box center [728, 20] width 1443 height 15
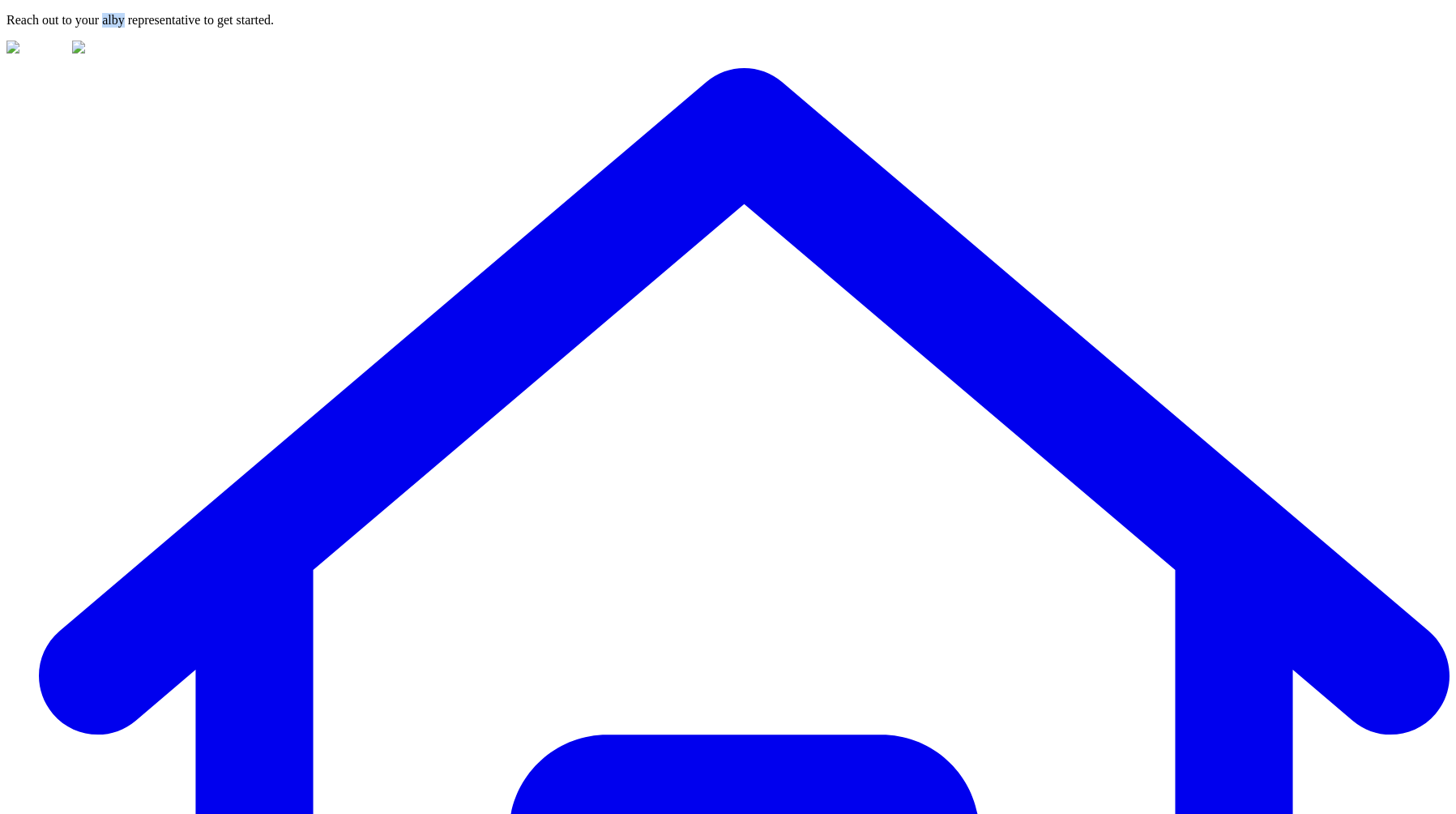
click at [700, 22] on p "Reach out to your alby representative to get started." at bounding box center [728, 20] width 1443 height 15
